Goal: Task Accomplishment & Management: Use online tool/utility

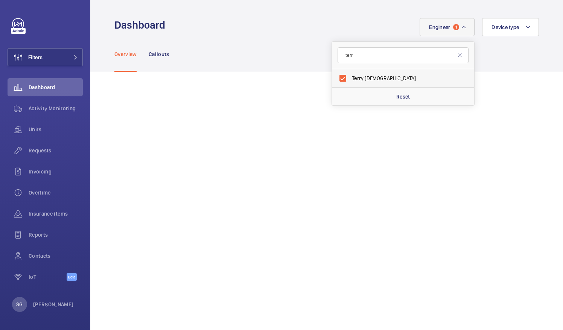
click at [339, 75] on label "Terr y French" at bounding box center [397, 78] width 131 height 18
click at [339, 75] on input "Terr y French" at bounding box center [342, 78] width 15 height 15
checkbox input "false"
click at [389, 53] on input "terr" at bounding box center [402, 55] width 131 height 16
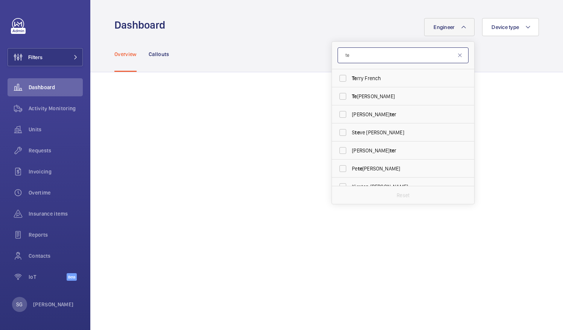
type input "t"
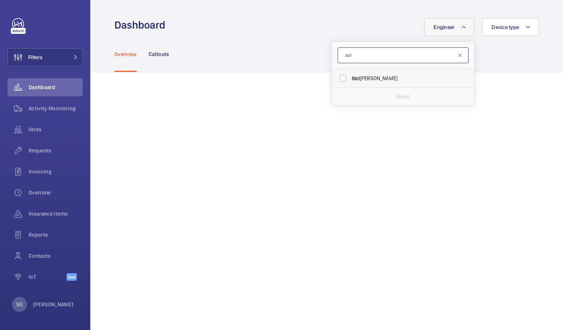
type input "sol"
click at [338, 79] on label "Sol [PERSON_NAME]" at bounding box center [397, 78] width 131 height 18
click at [338, 79] on input "Sol [PERSON_NAME]" at bounding box center [342, 78] width 15 height 15
checkbox input "true"
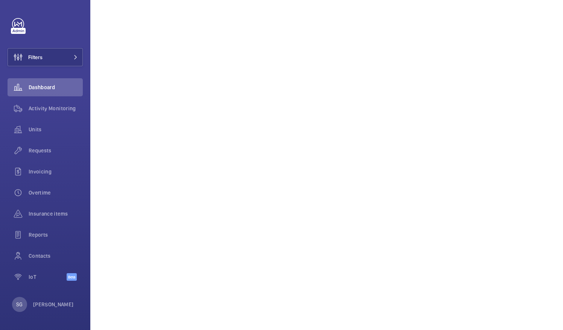
scroll to position [167, 0]
